Goal: Check status: Check status

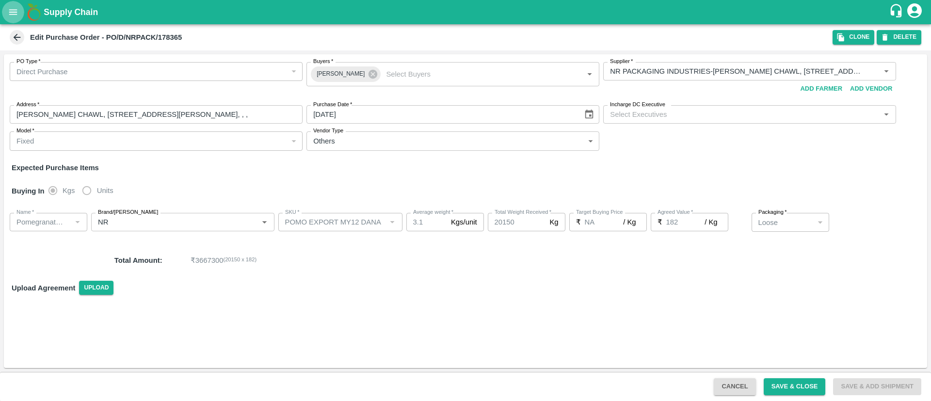
click at [8, 20] on button "open drawer" at bounding box center [13, 12] width 22 height 22
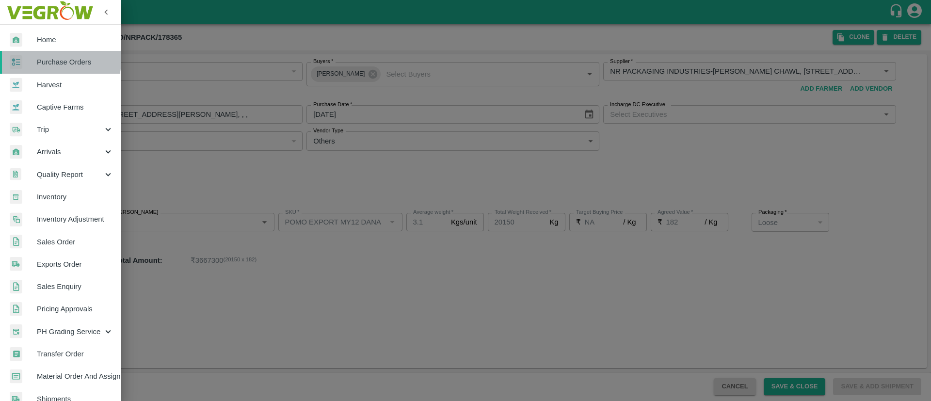
click at [60, 58] on span "Purchase Orders" at bounding box center [75, 62] width 77 height 11
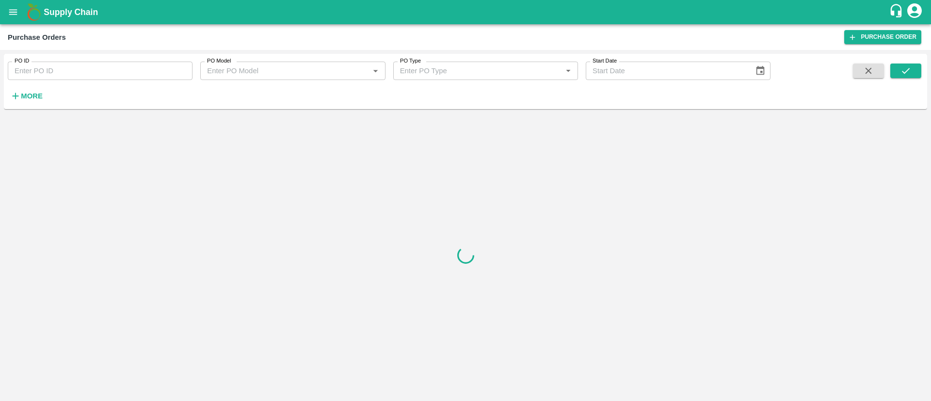
paste input "178365"
click at [118, 75] on input "178365" at bounding box center [100, 71] width 185 height 18
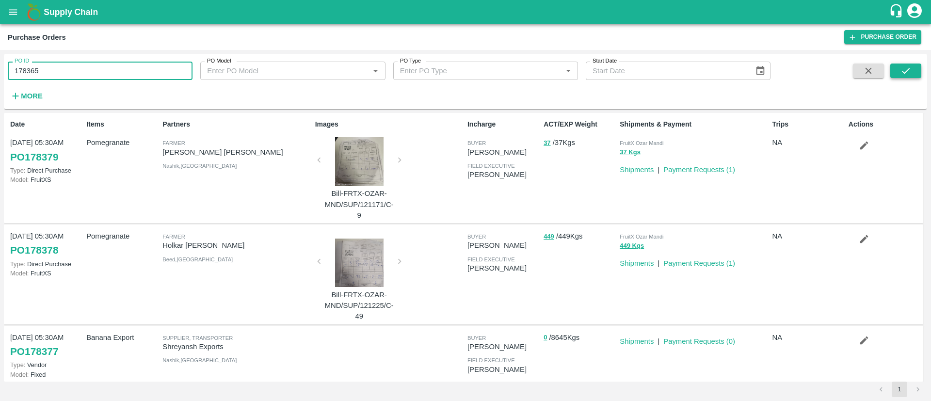
type input "178365"
click at [905, 77] on button "submit" at bounding box center [905, 71] width 31 height 15
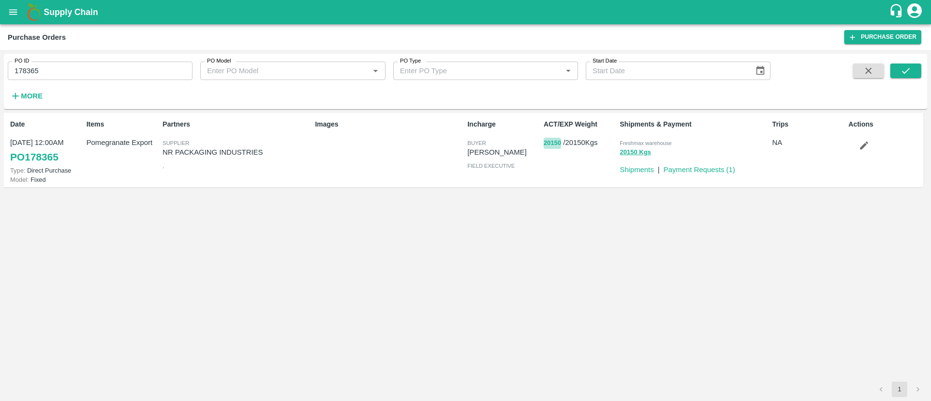
click at [558, 141] on button "20150" at bounding box center [552, 143] width 17 height 11
